Goal: Information Seeking & Learning: Learn about a topic

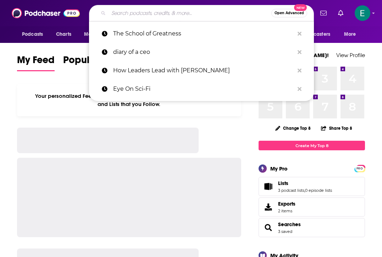
click at [212, 10] on input "Search podcasts, credits, & more..." at bounding box center [189, 12] width 163 height 11
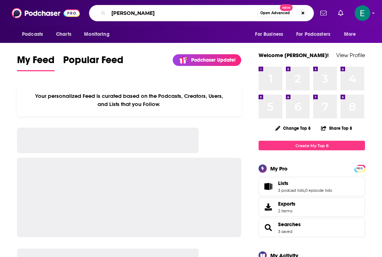
type input "[PERSON_NAME]"
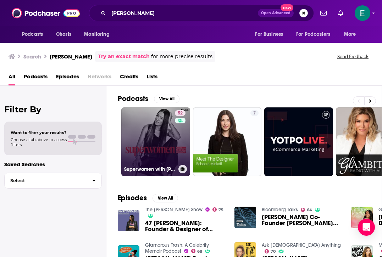
click at [153, 129] on link "52 Superwomen with [PERSON_NAME]" at bounding box center [155, 141] width 69 height 69
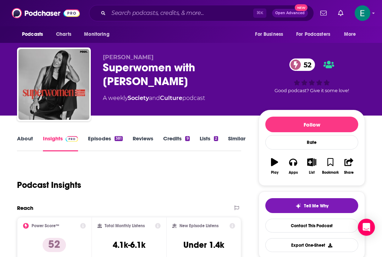
click at [106, 141] on link "Episodes 381" at bounding box center [105, 143] width 35 height 16
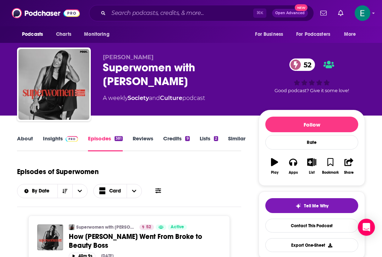
click at [137, 138] on link "Reviews" at bounding box center [143, 143] width 21 height 16
